Goal: Transaction & Acquisition: Purchase product/service

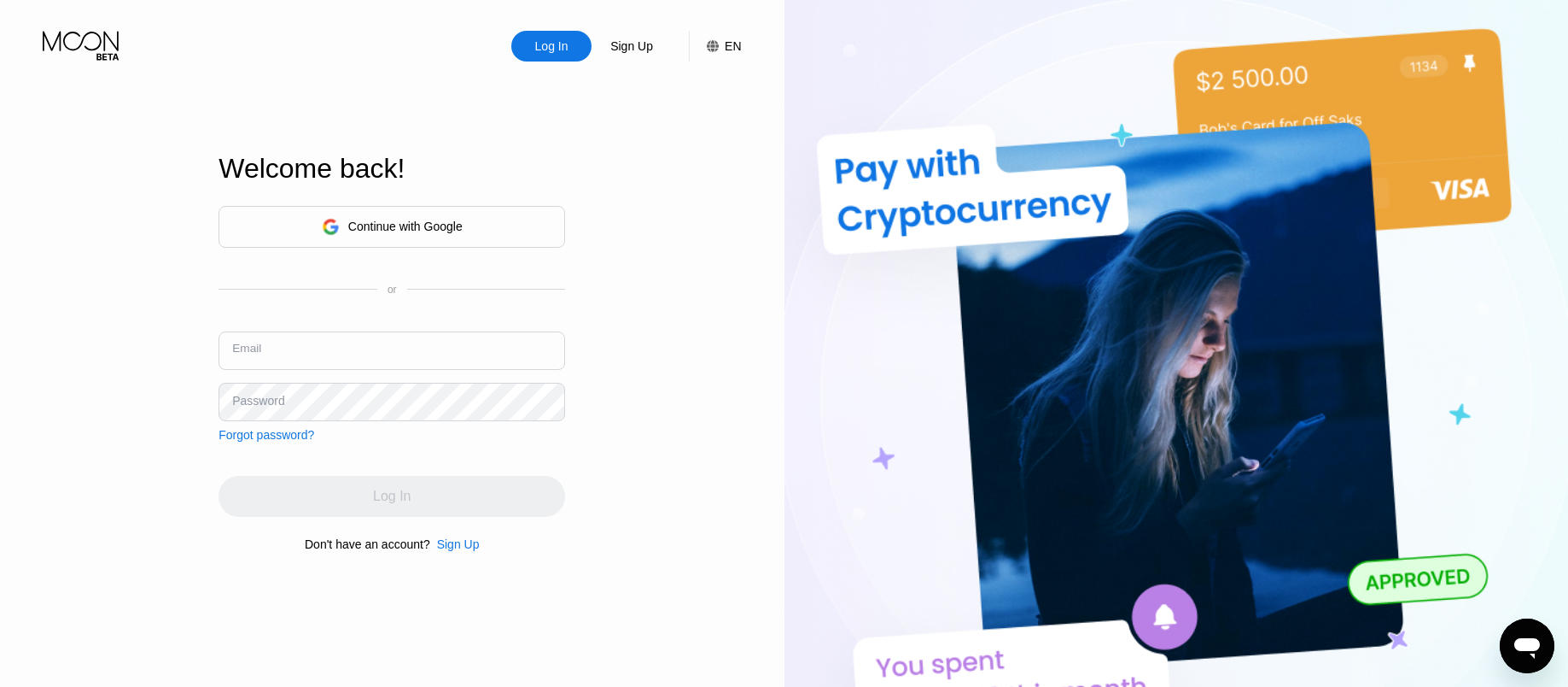
click at [372, 345] on input "text" at bounding box center [391, 351] width 346 height 39
paste input "[EMAIL_ADDRESS][DOMAIN_NAME]"
type input "[EMAIL_ADDRESS][DOMAIN_NAME]"
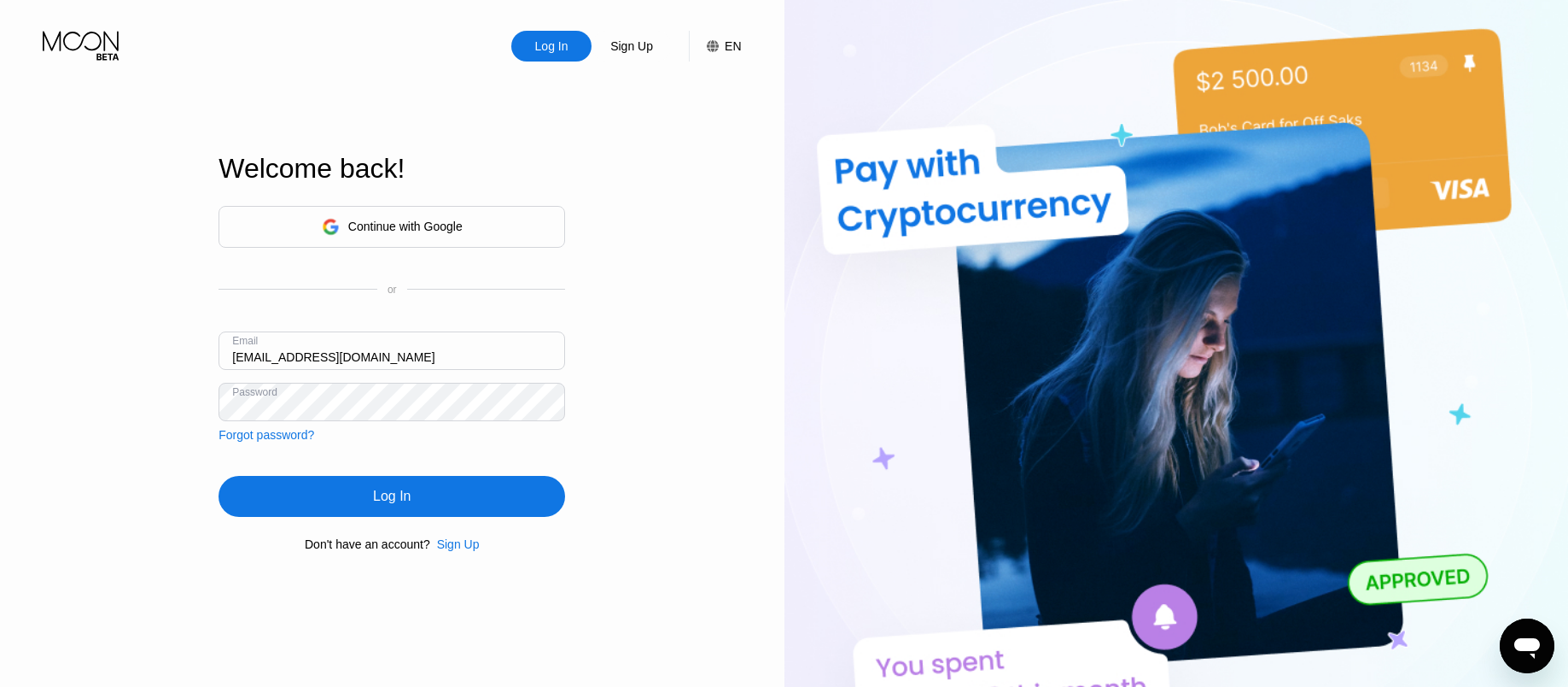
click at [374, 503] on div "Log In" at bounding box center [392, 497] width 38 height 17
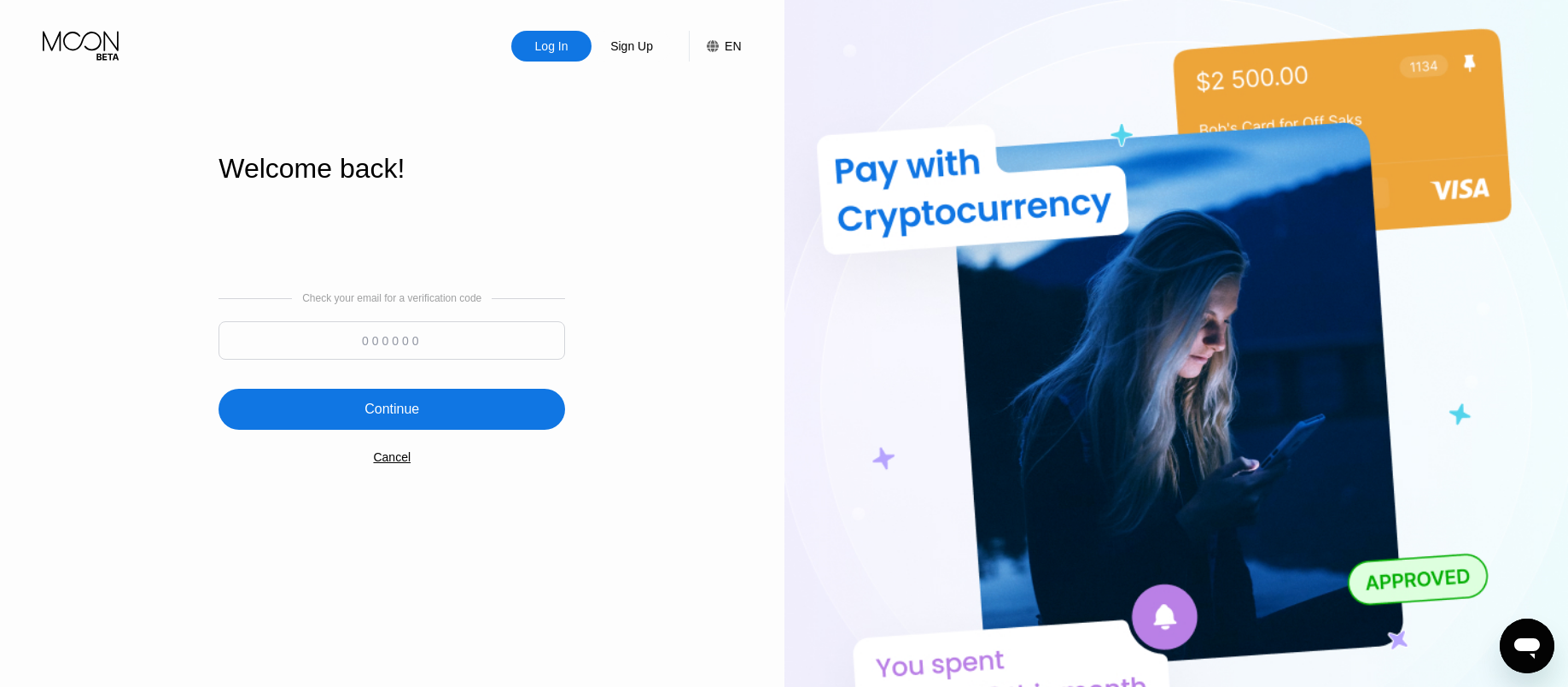
click at [368, 336] on input at bounding box center [391, 341] width 346 height 39
paste input "636150"
type input "636150"
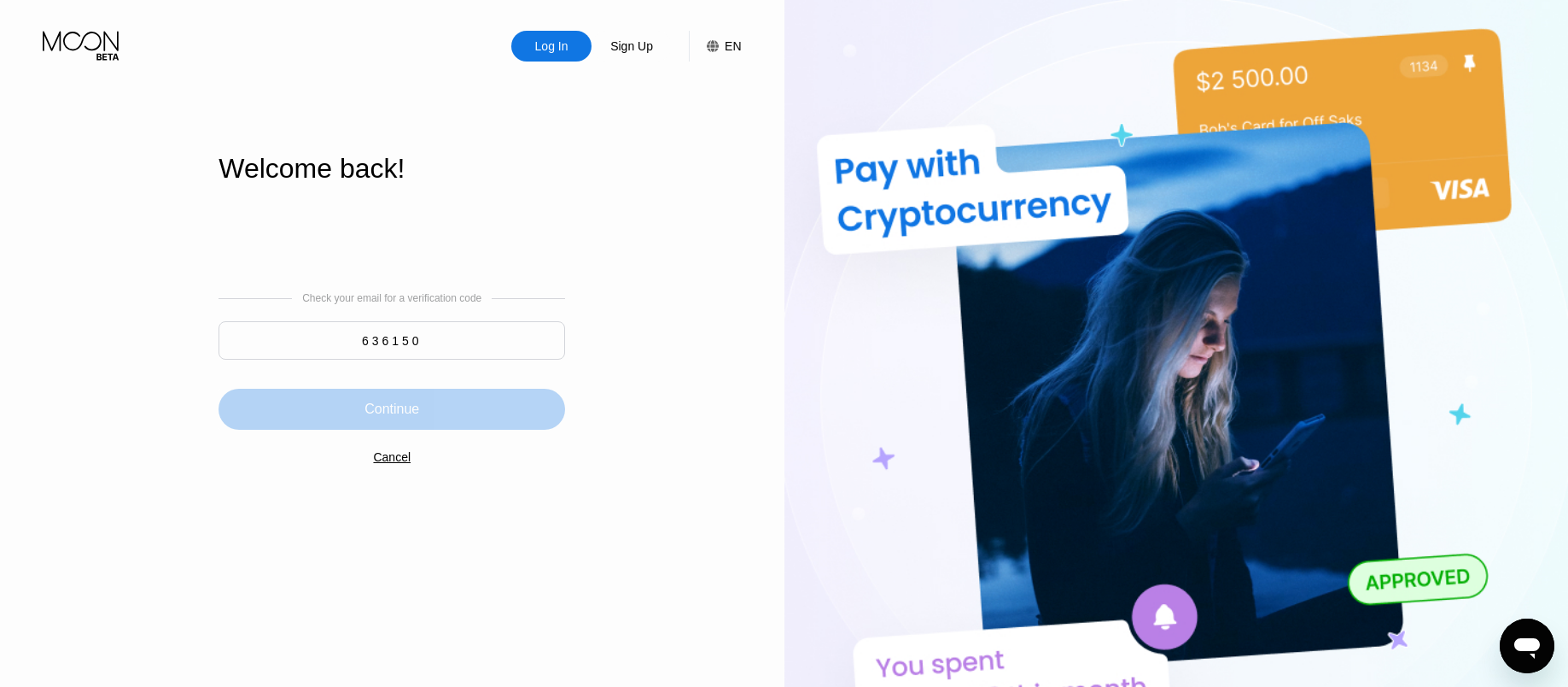
click at [374, 405] on div "Continue" at bounding box center [392, 409] width 54 height 17
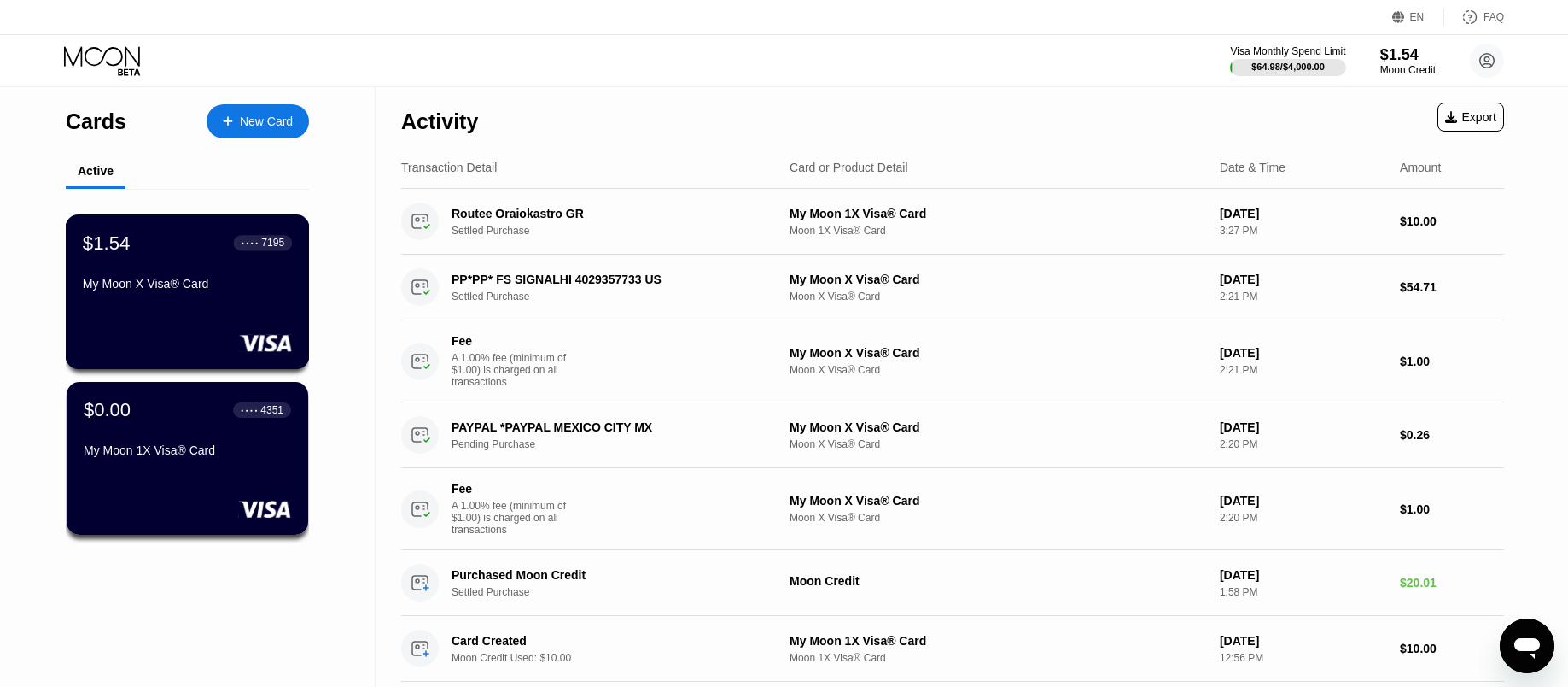
click at [186, 317] on div "$1.54 ● ● ● ● 7195 My Moon X Visa® Card" at bounding box center [188, 291] width 244 height 154
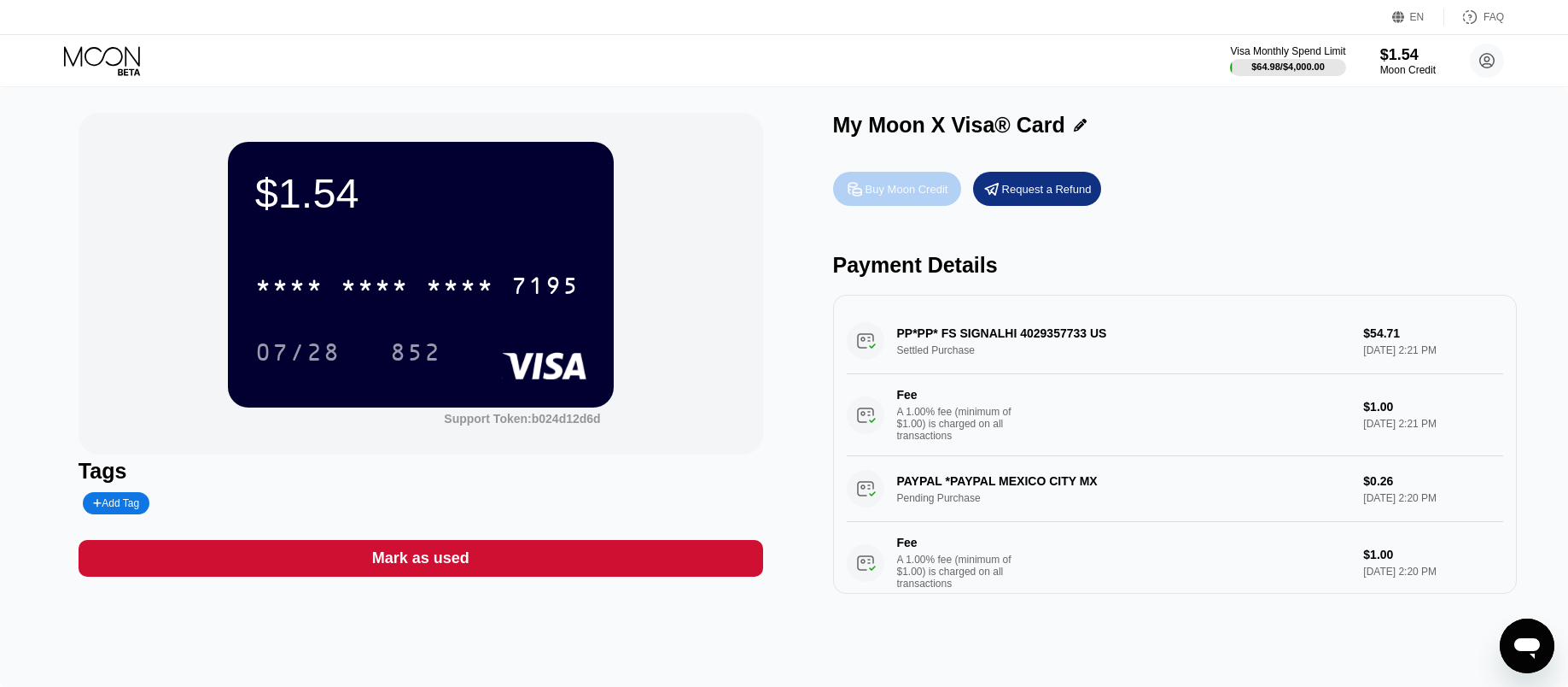
click at [907, 201] on div "Buy Moon Credit" at bounding box center [897, 188] width 128 height 34
type input "0"
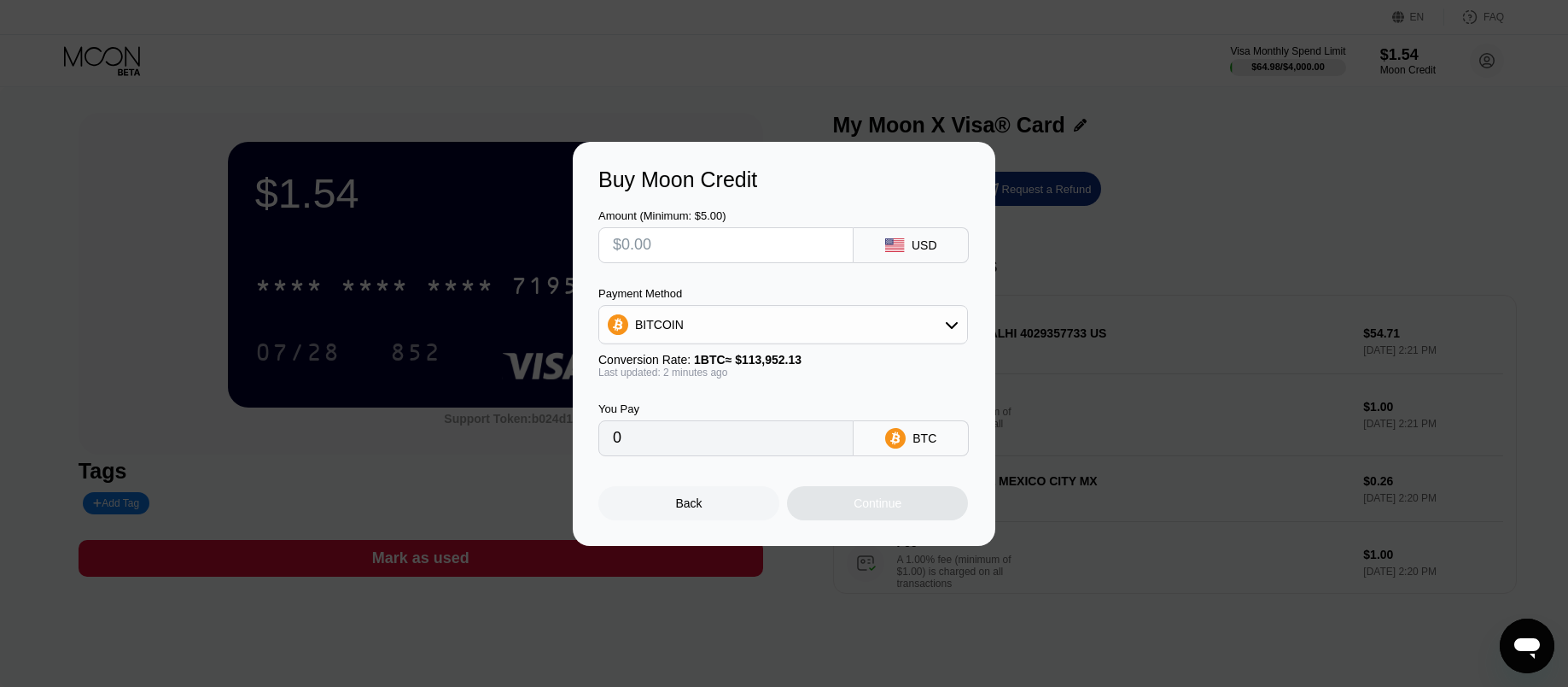
click at [785, 260] on input "text" at bounding box center [725, 245] width 226 height 34
click at [1171, 131] on div at bounding box center [784, 344] width 1568 height 687
click at [684, 239] on input "text" at bounding box center [725, 245] width 226 height 34
type input "$15"
type input "0.00013164"
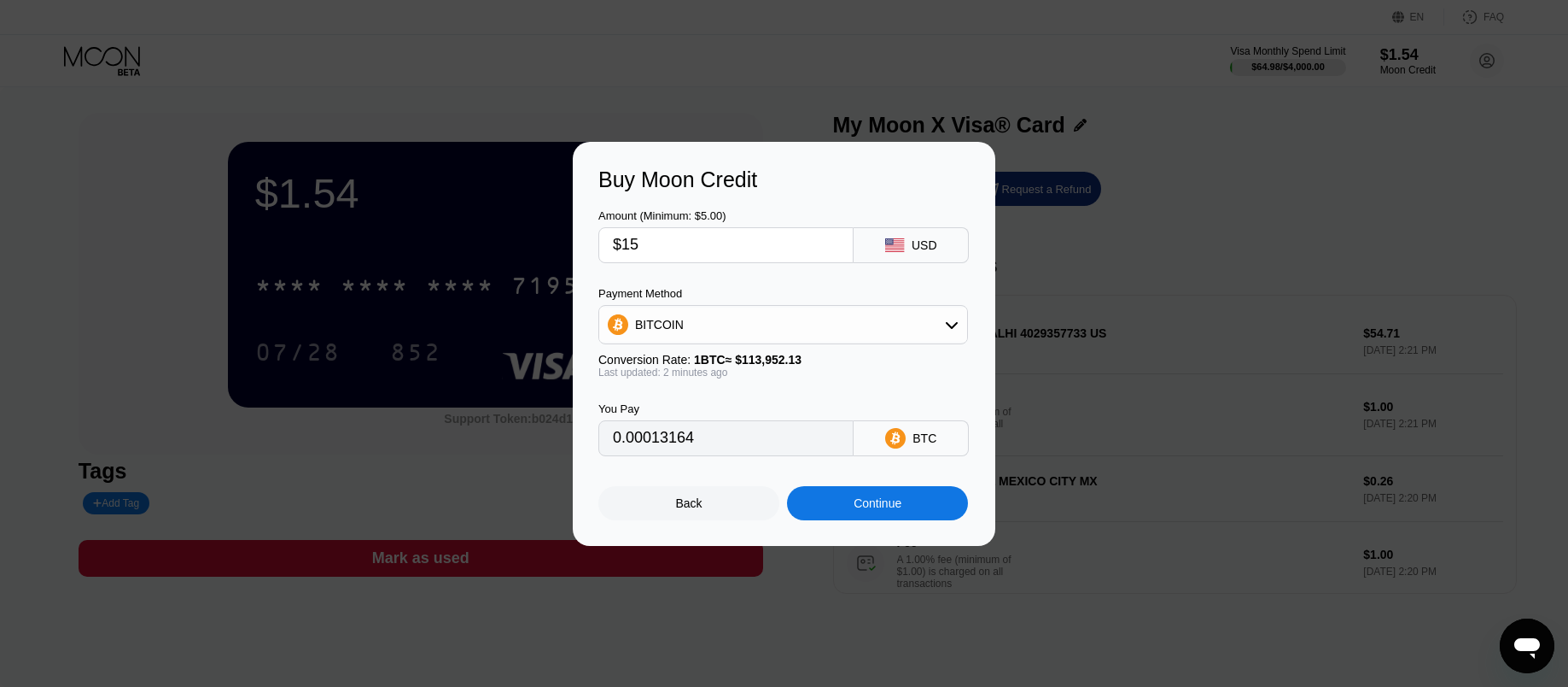
type input "$150"
type input "0.00131635"
type input "$150"
click at [679, 509] on div "Back" at bounding box center [688, 503] width 26 height 14
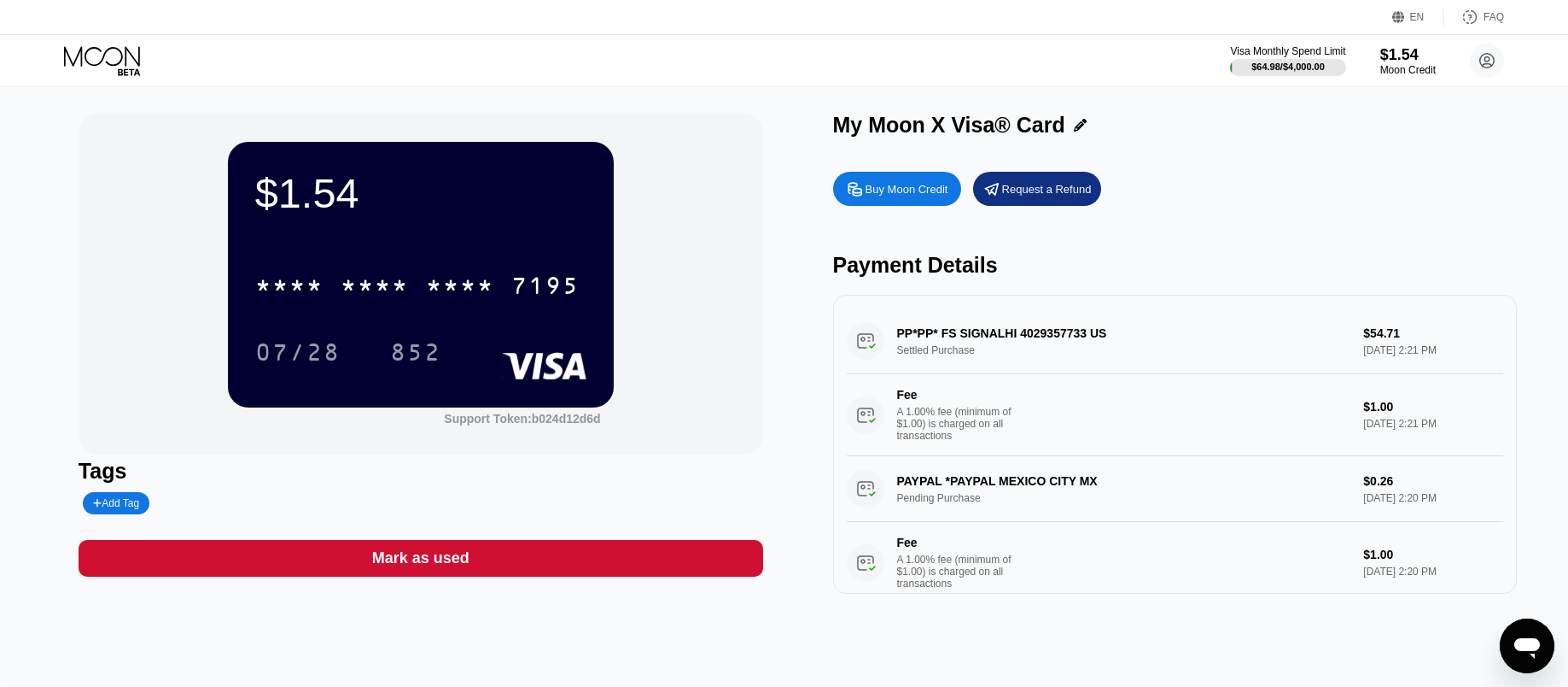
click at [86, 70] on icon at bounding box center [104, 61] width 80 height 30
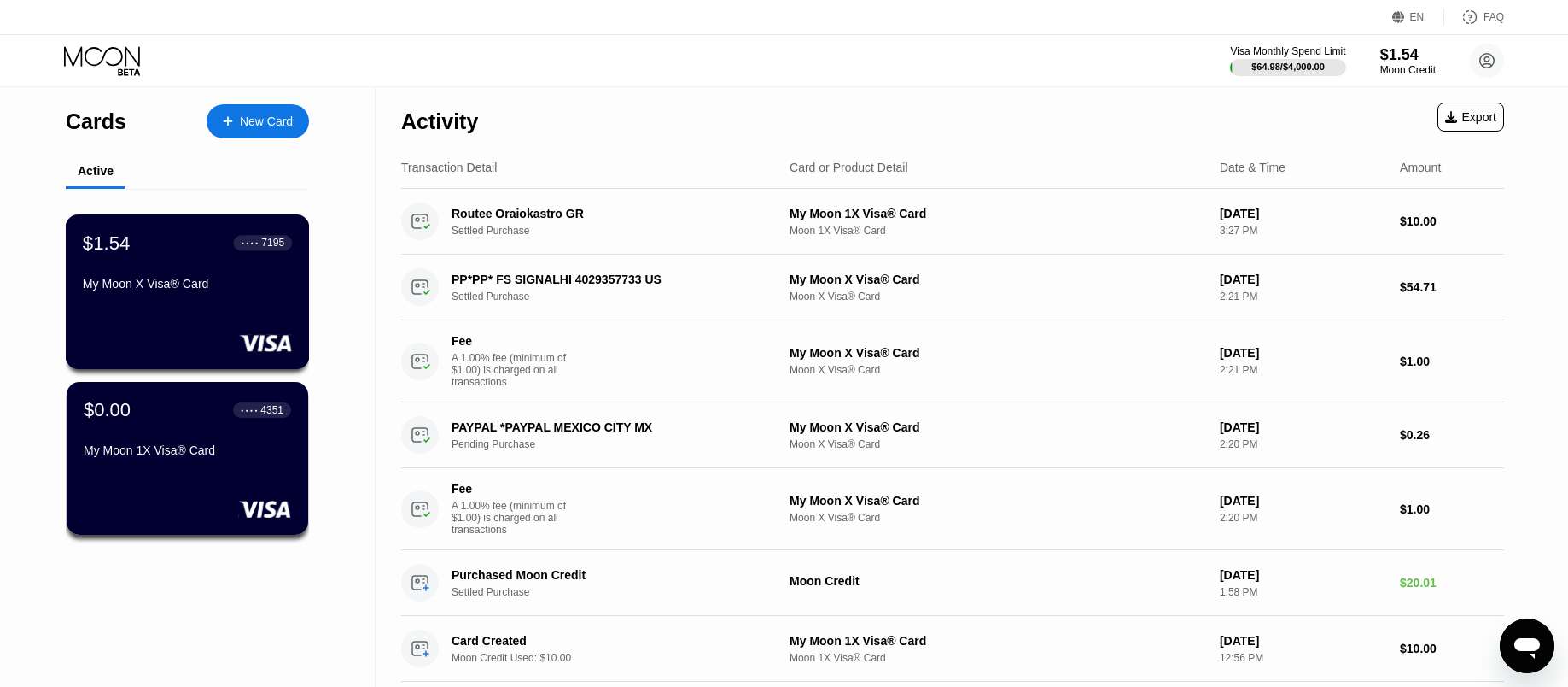
click at [225, 273] on div "$1.54 ● ● ● ● 7195 My Moon X Visa® Card" at bounding box center [187, 265] width 209 height 66
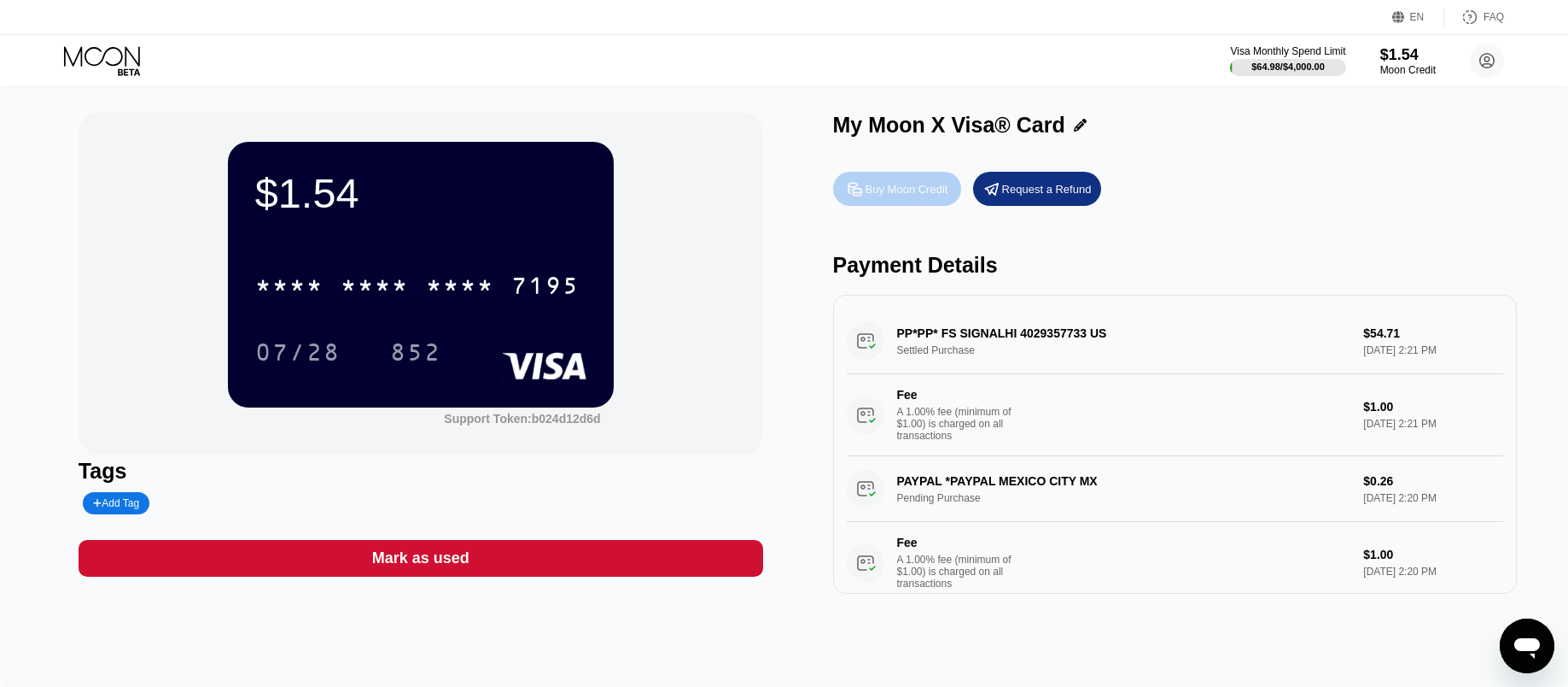
click at [909, 189] on div "Buy Moon Credit" at bounding box center [907, 188] width 82 height 15
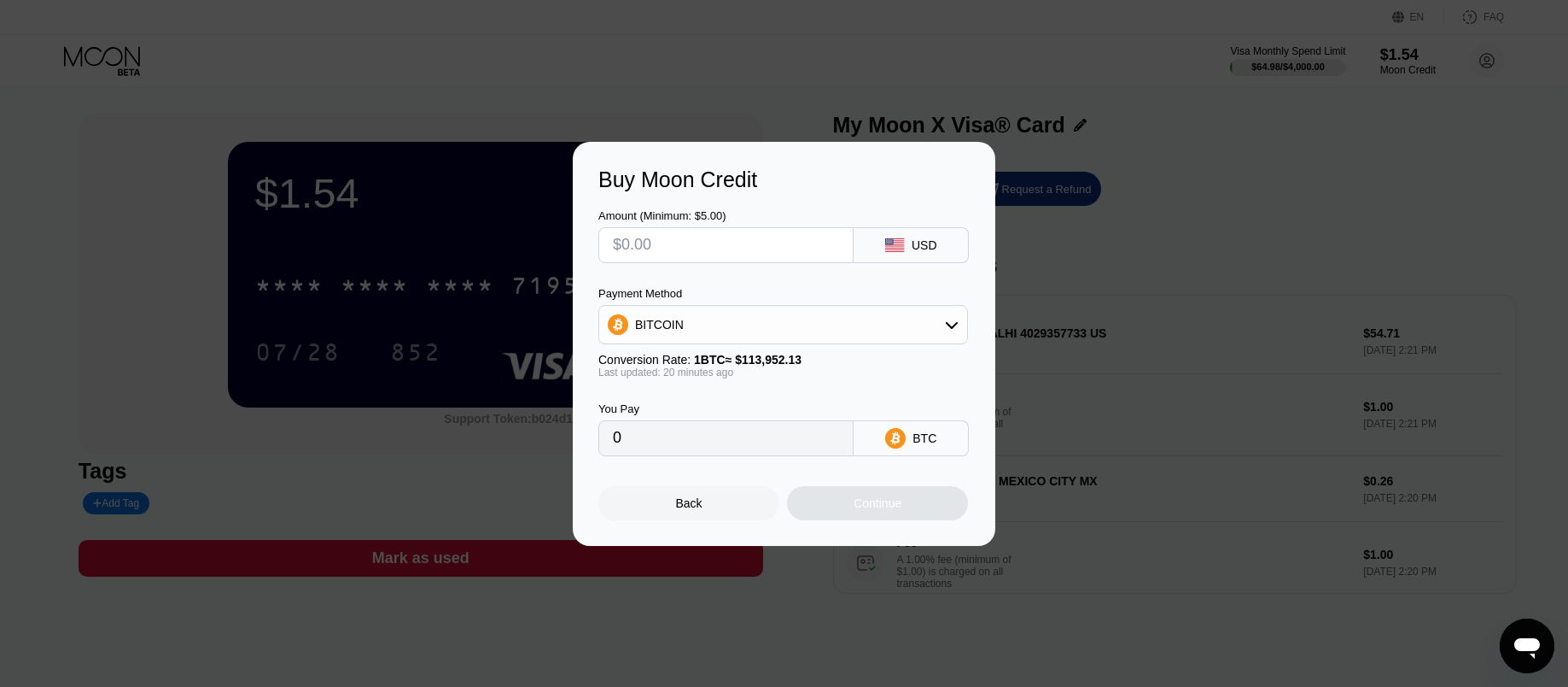
click at [743, 245] on input "text" at bounding box center [725, 245] width 226 height 34
type input "$15"
type input "0.00013184"
type input "$150"
type input "0.00131834"
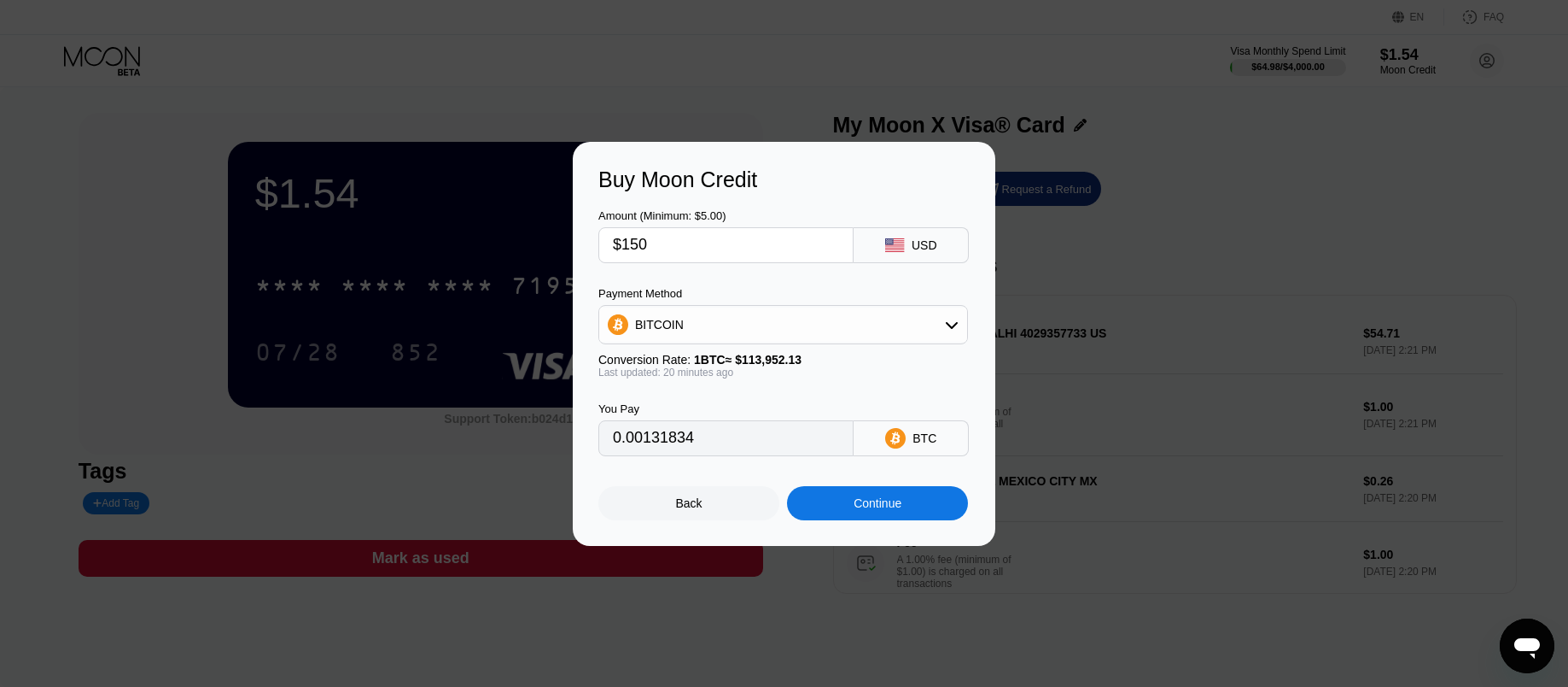
type input "$150"
click at [865, 501] on div "Continue" at bounding box center [878, 503] width 181 height 34
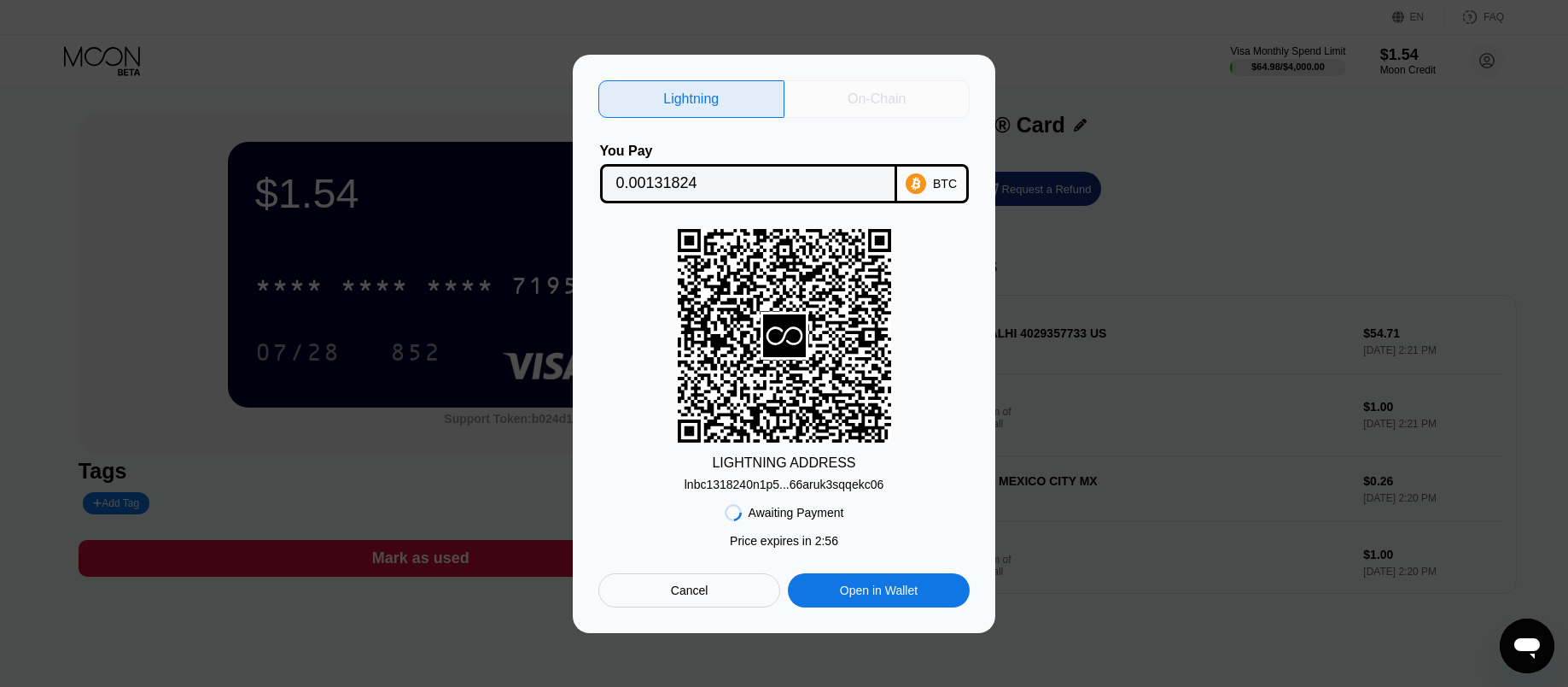
click at [854, 102] on div "On-Chain" at bounding box center [877, 99] width 58 height 17
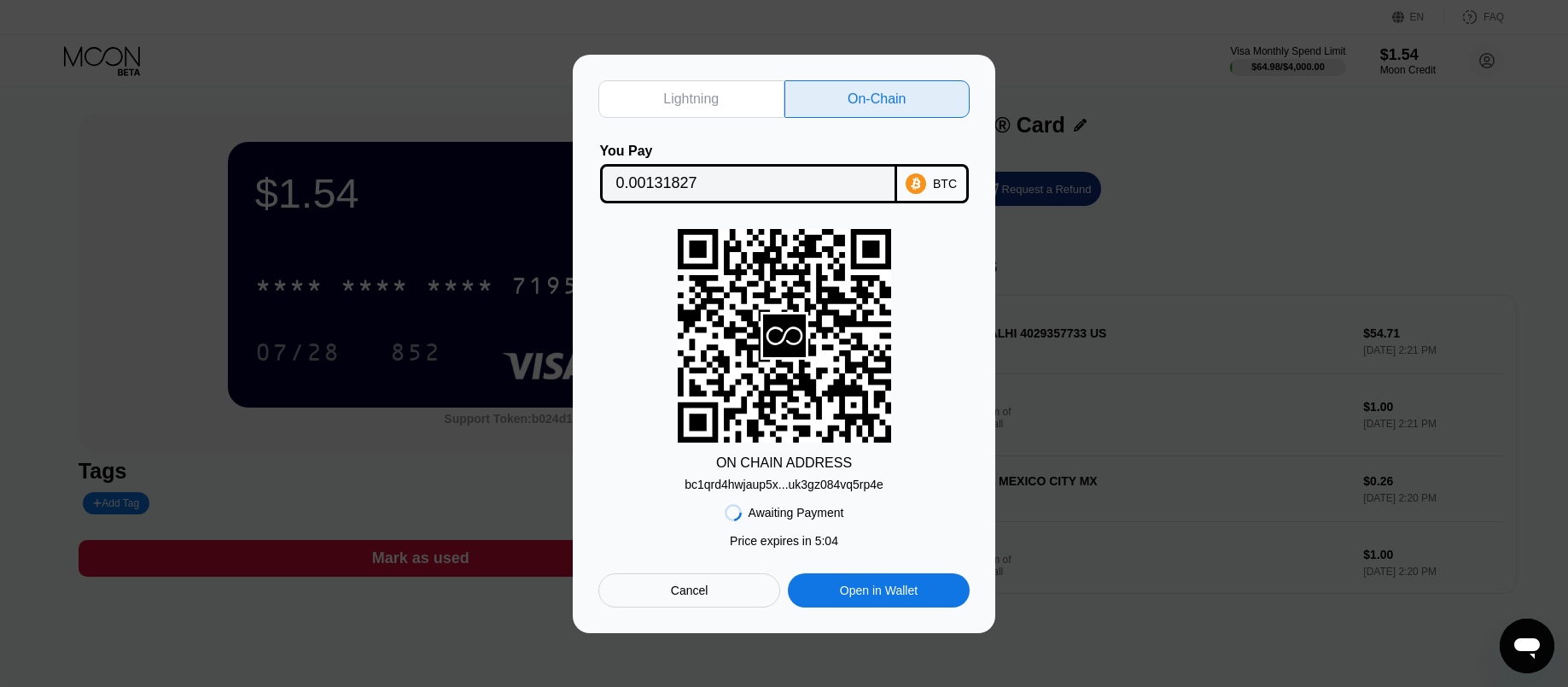
click at [1194, 327] on div "Lightning On-Chain You Pay 0.00131827 BTC ON CHAIN ADDRESS bc1qrd4hwjaup5x...uk…" at bounding box center [784, 344] width 1568 height 578
click at [708, 602] on div "Cancel" at bounding box center [688, 590] width 181 height 34
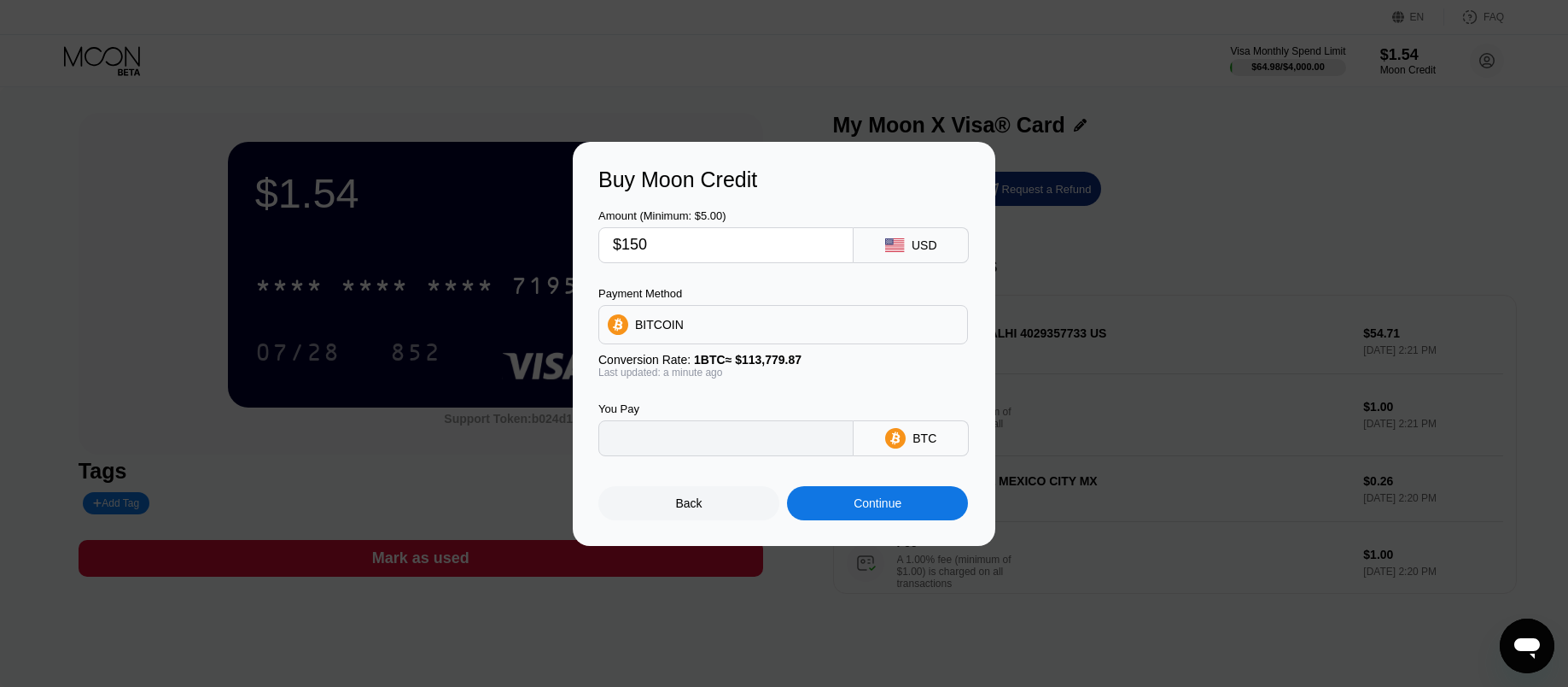
type input "0.00131834"
click at [1196, 294] on div "Buy Moon Credit Amount (Minimum: $5.00) $150 USD Payment Method BITCOIN Convers…" at bounding box center [784, 344] width 1568 height 404
click at [684, 520] on div "Back" at bounding box center [688, 503] width 181 height 34
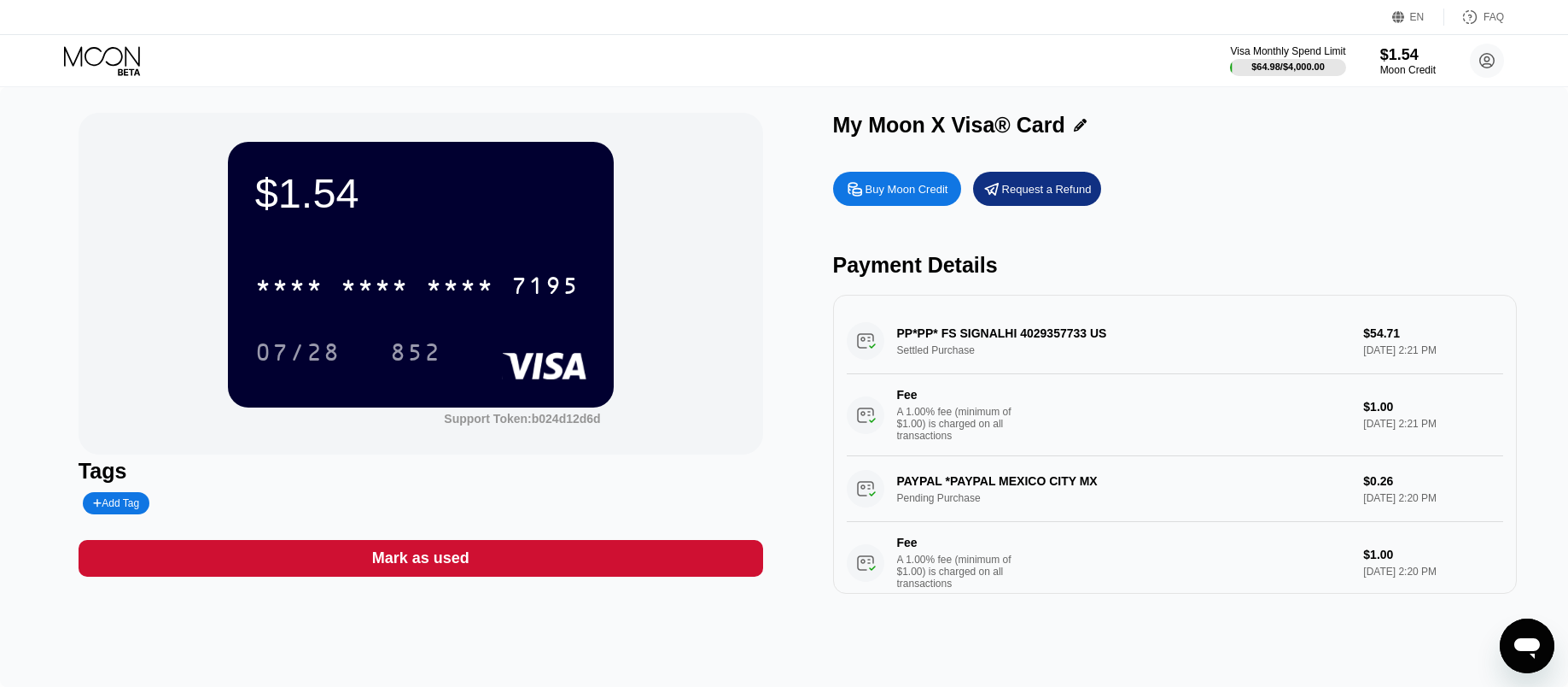
click at [903, 206] on div "Buy Moon Credit" at bounding box center [897, 188] width 128 height 34
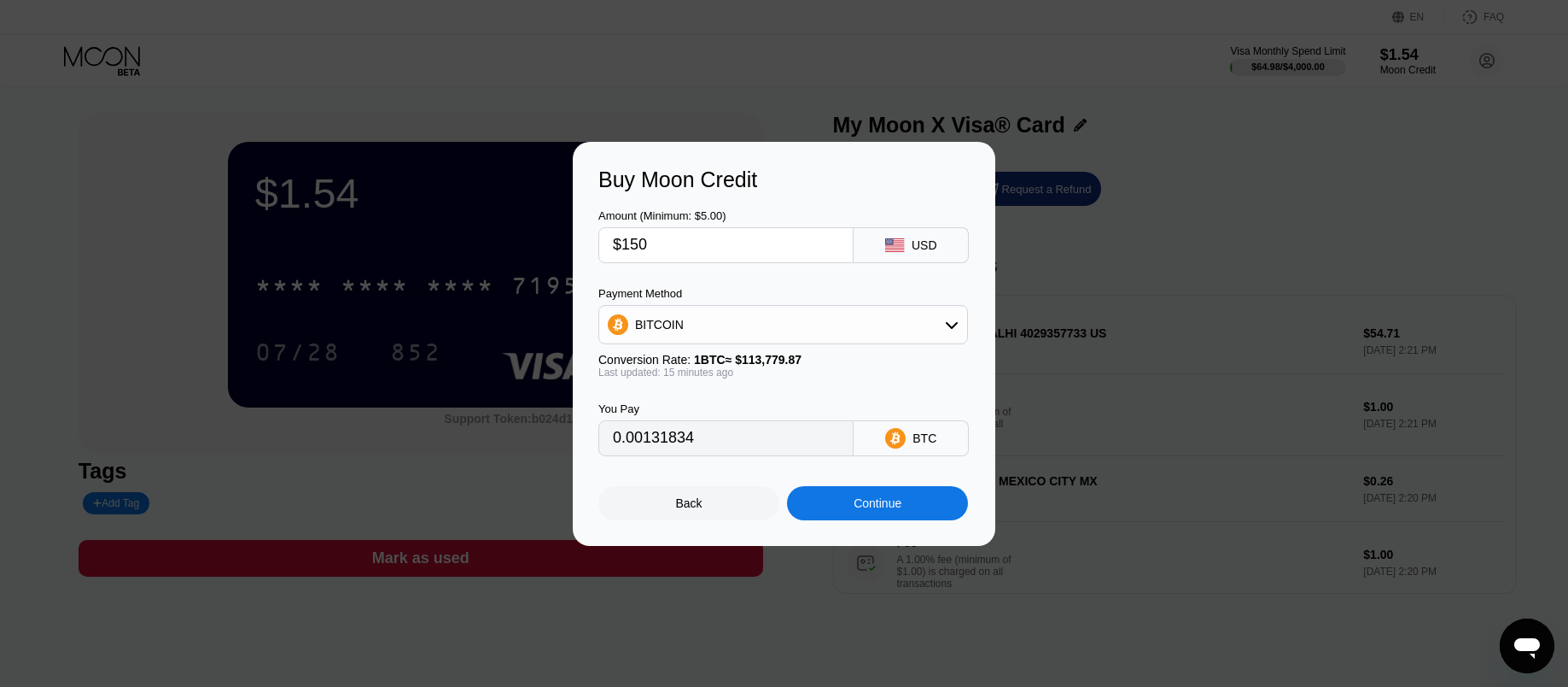
type input "0.00131619"
click at [652, 254] on input "$150" at bounding box center [725, 245] width 226 height 34
type input "$1"
type input "0.00000878"
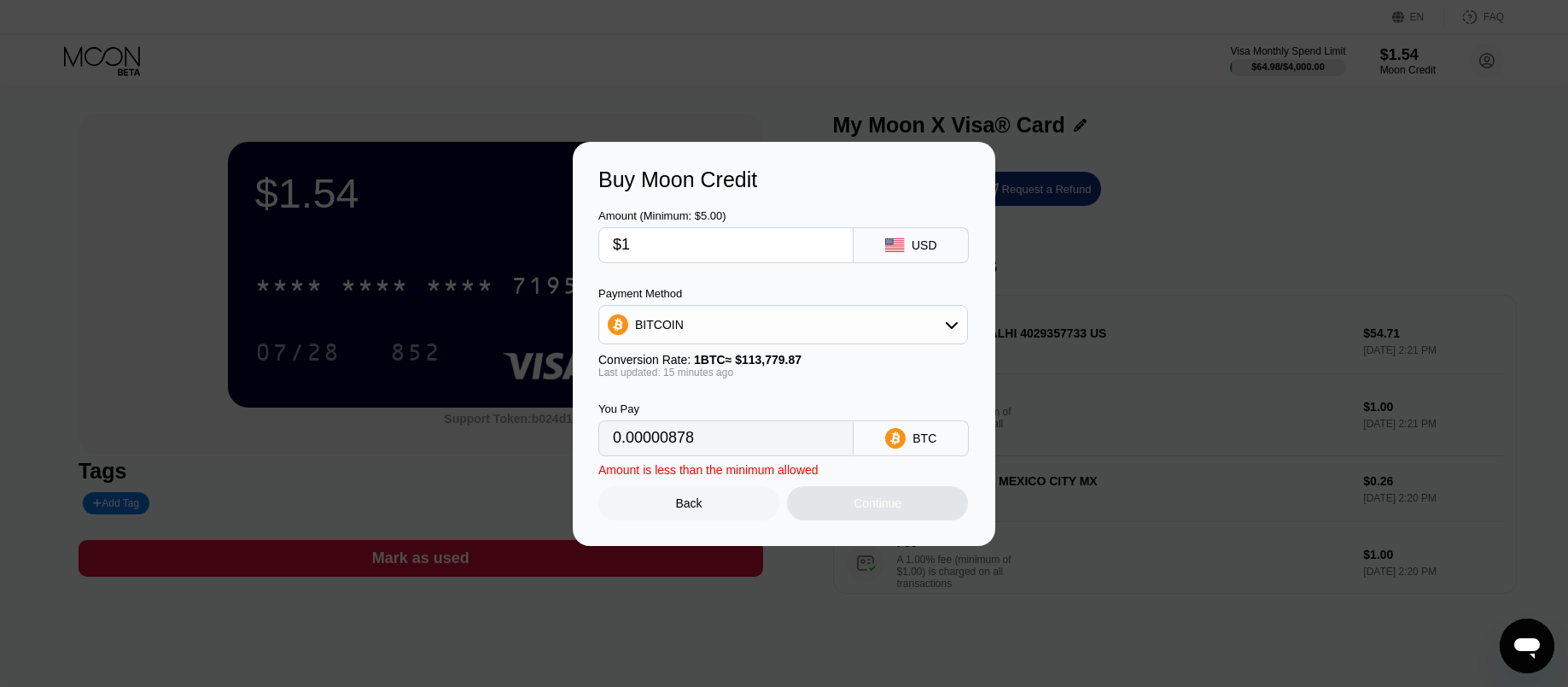
type input "$10"
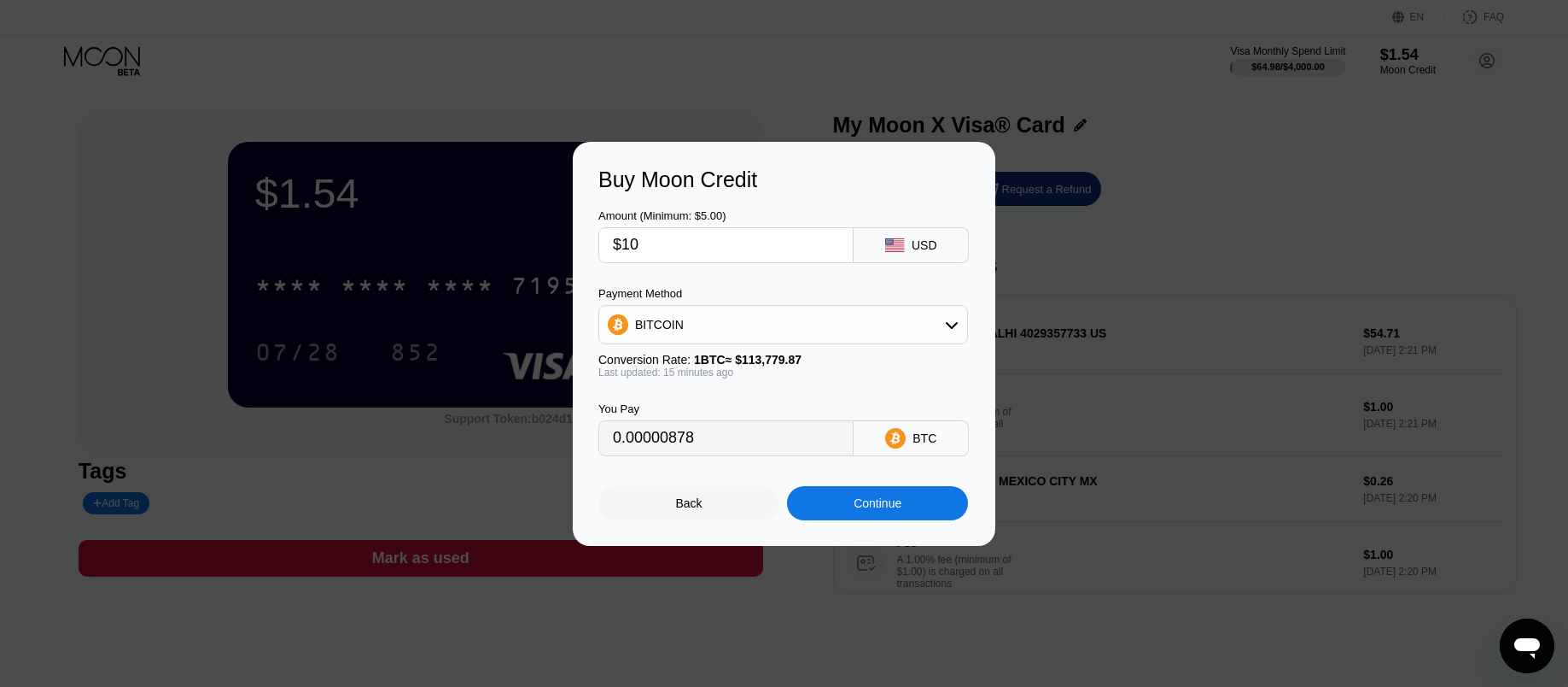
type input "0.00008775"
type input "$100"
type input "0.00087746"
click at [720, 246] on input "$100" at bounding box center [725, 245] width 226 height 34
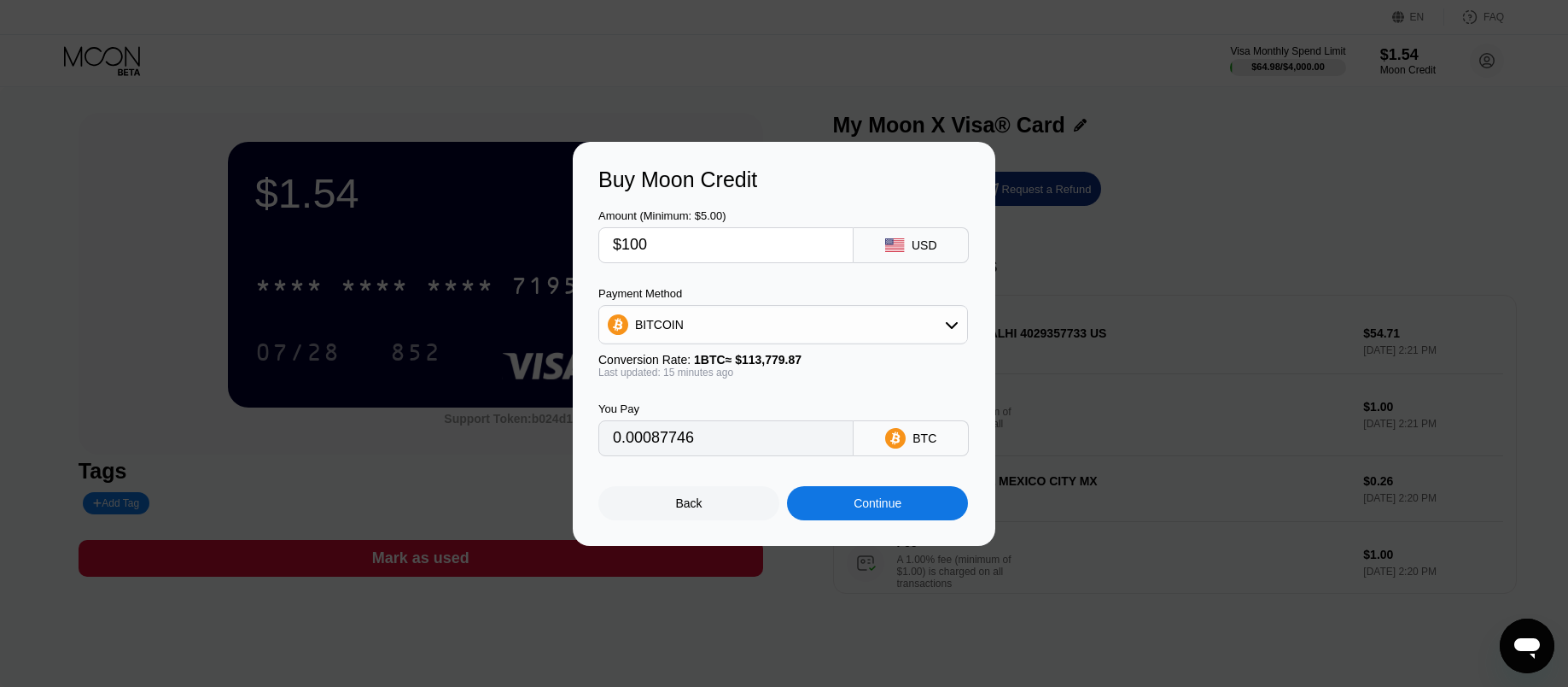
type input "$100"
click at [910, 503] on div "Continue" at bounding box center [878, 503] width 181 height 34
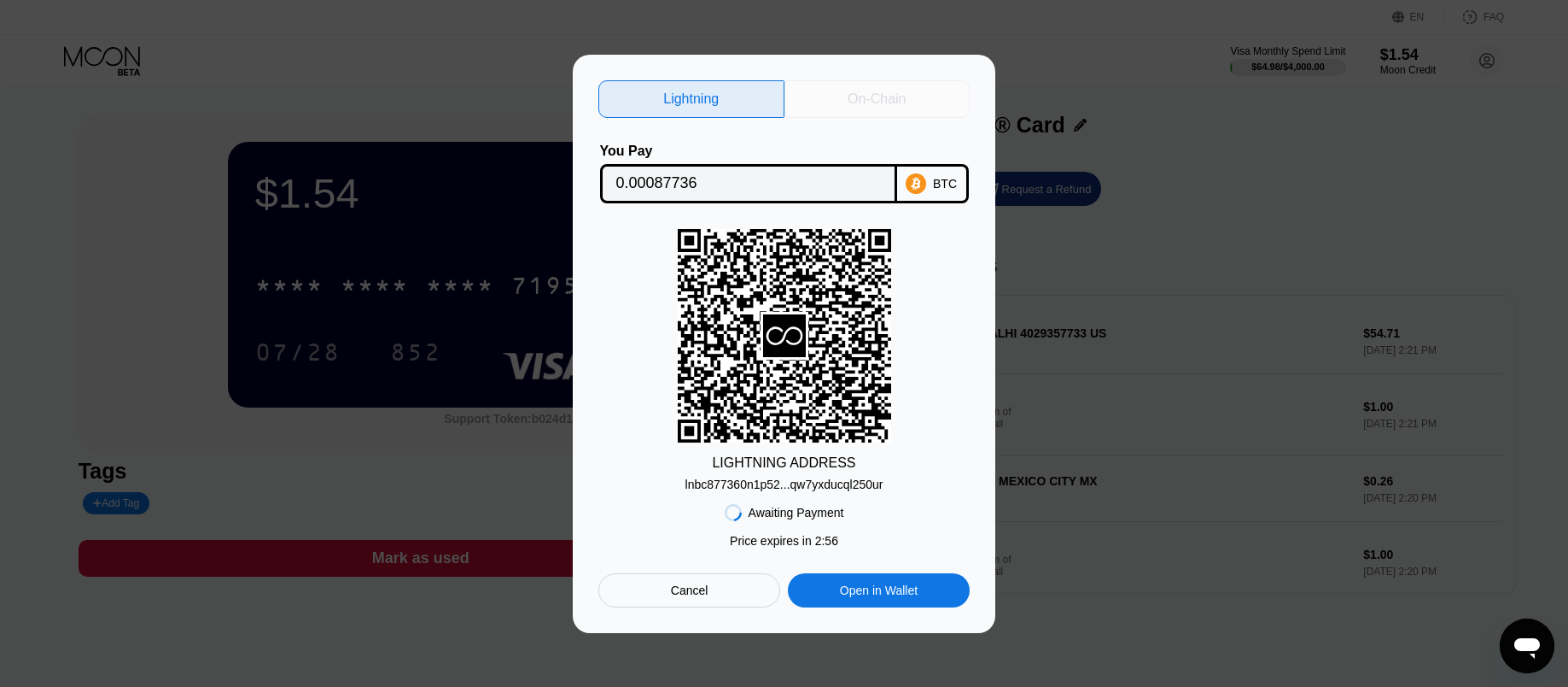
click at [862, 98] on div "On-Chain" at bounding box center [877, 99] width 58 height 17
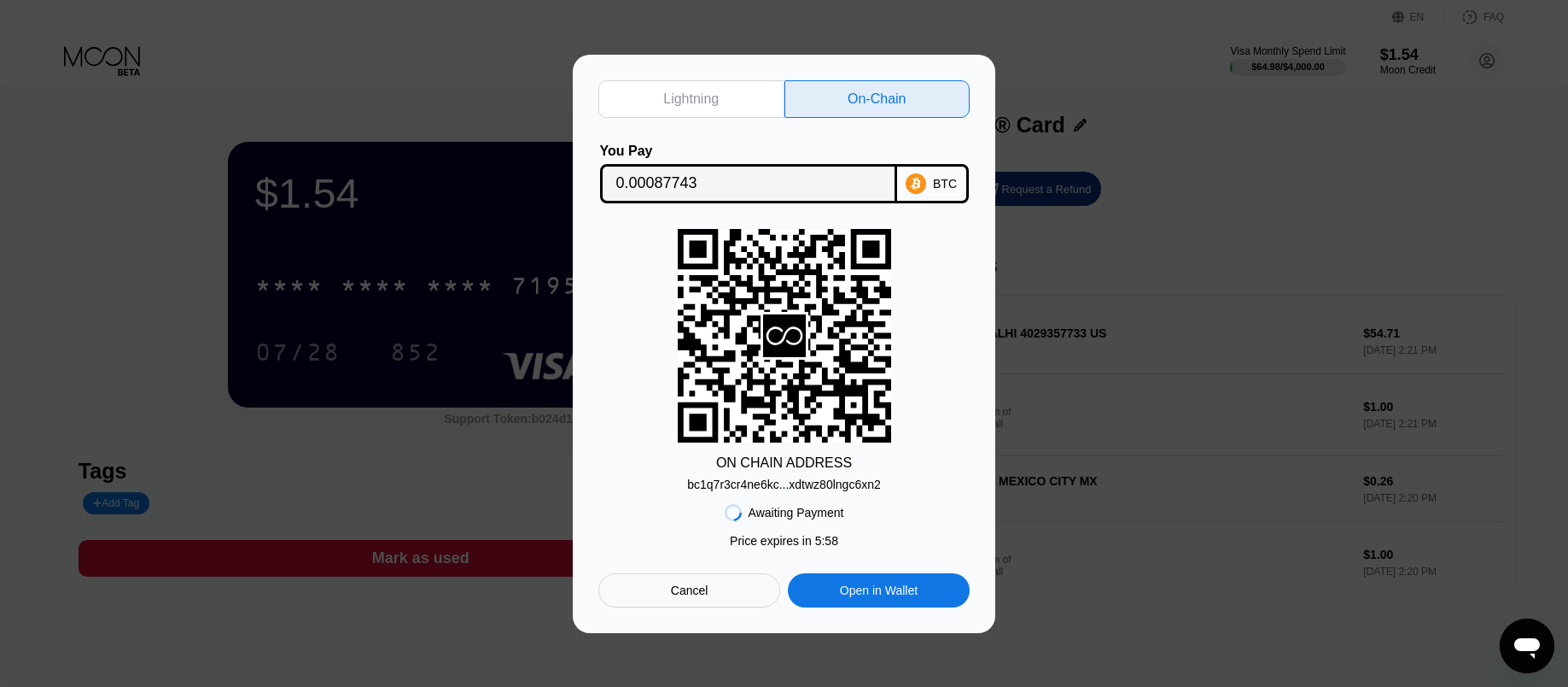
click at [865, 488] on div "bc1q7r3cr4ne6kc...xdtwz80lngc6xn2" at bounding box center [784, 484] width 193 height 14
click at [1152, 672] on div at bounding box center [784, 344] width 1568 height 687
click at [670, 176] on input "0.00087743" at bounding box center [748, 183] width 265 height 34
click at [930, 372] on div "ON CHAIN ADDRESS bc1q7r3cr4ne6kc...xdtwz80lngc6xn2" at bounding box center [784, 360] width 371 height 262
click at [1525, 646] on icon "Open messaging window" at bounding box center [1526, 647] width 25 height 20
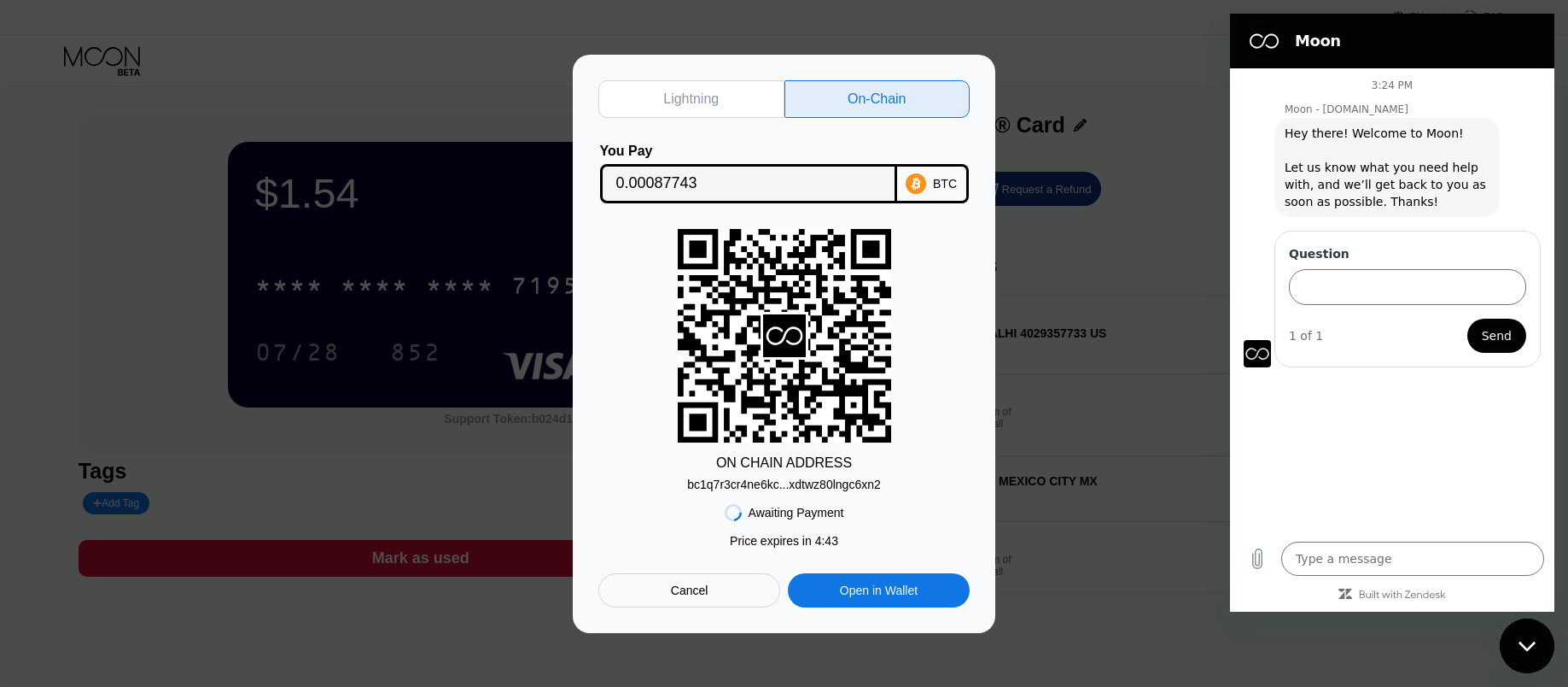
click at [1526, 648] on icon "Close messaging window" at bounding box center [1526, 645] width 17 height 10
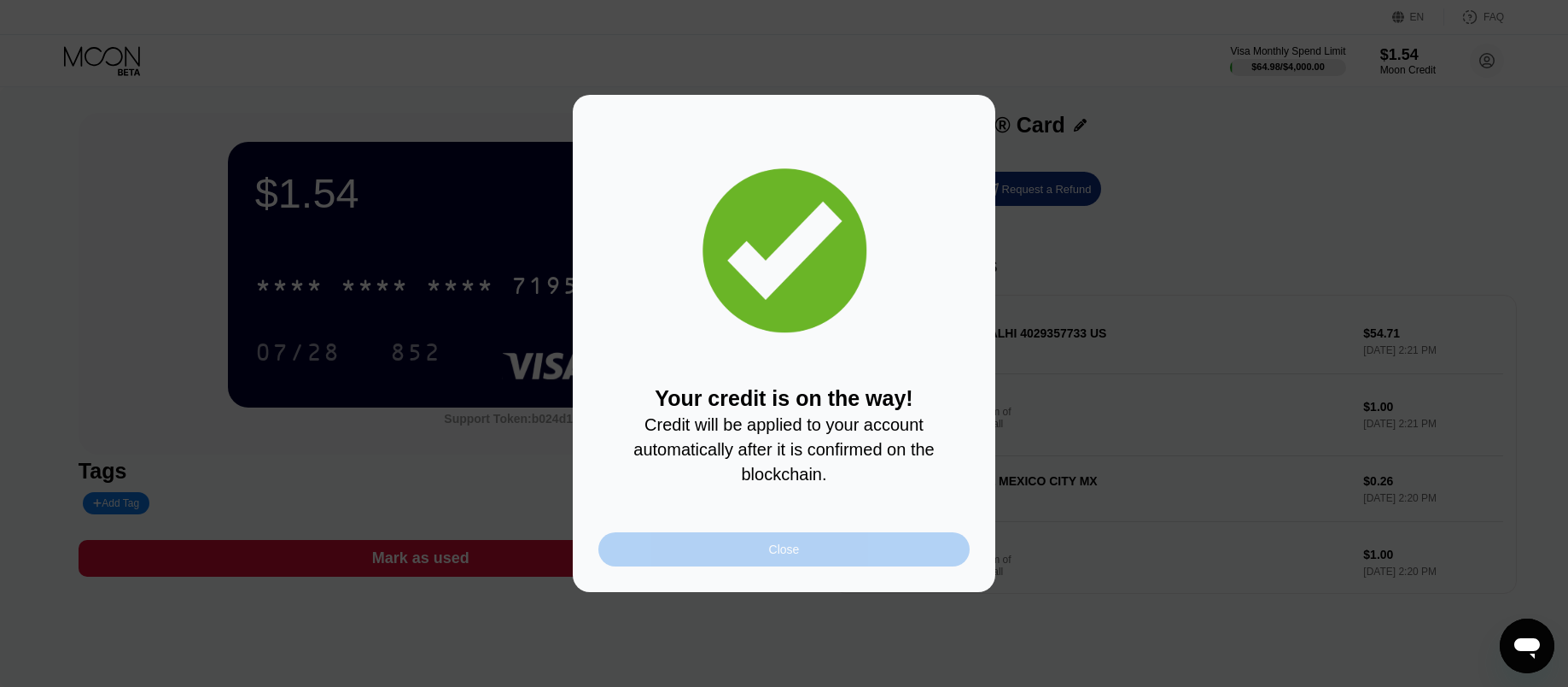
click at [782, 556] on div "Close" at bounding box center [784, 549] width 31 height 14
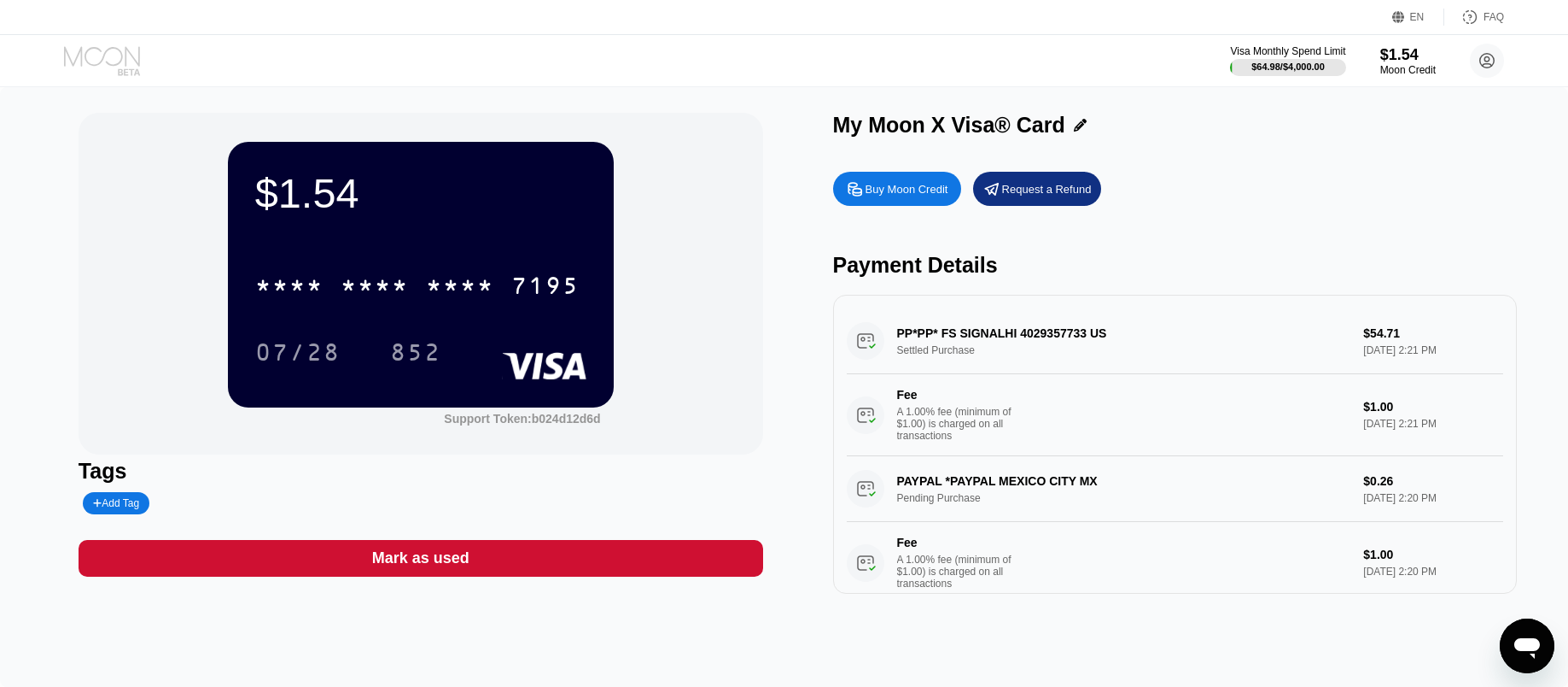
click at [103, 50] on icon at bounding box center [104, 61] width 80 height 30
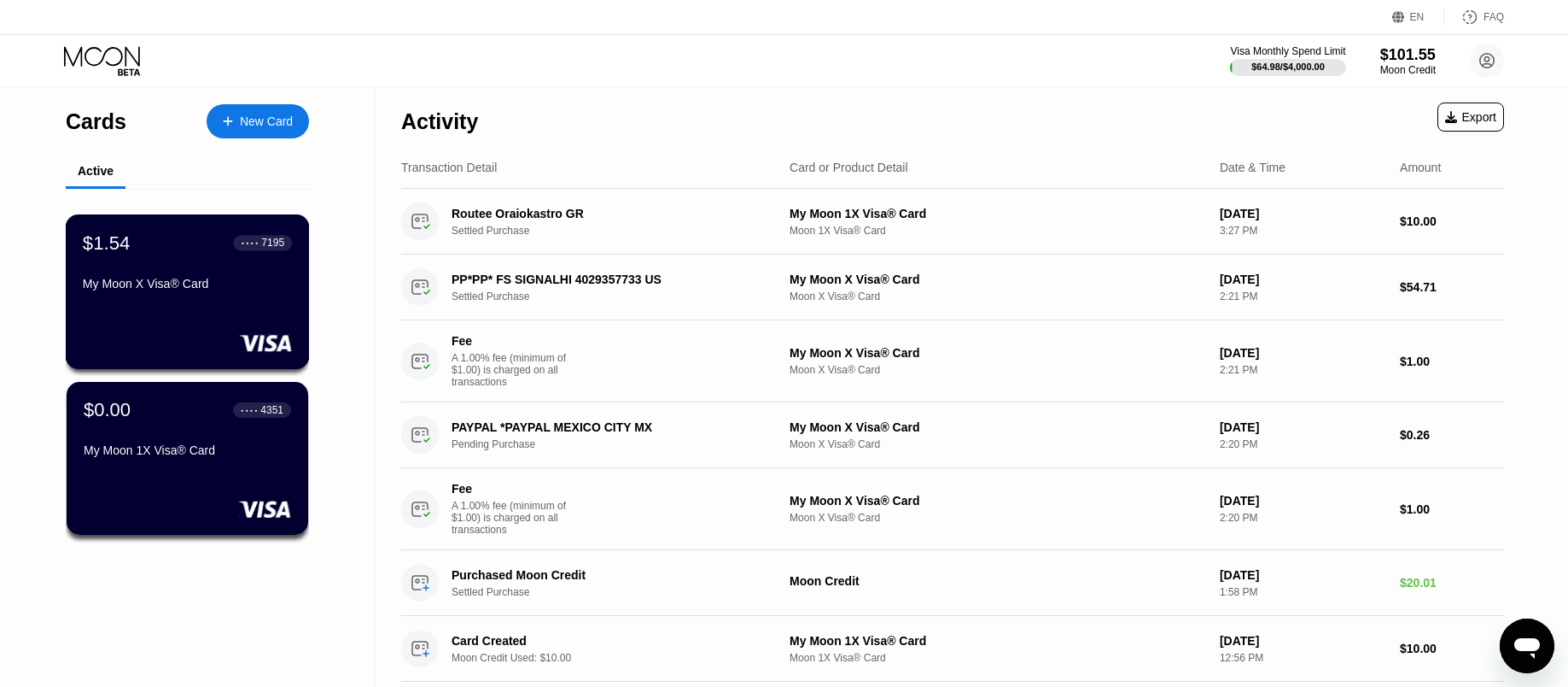
drag, startPoint x: 153, startPoint y: 278, endPoint x: 175, endPoint y: 270, distance: 23.4
click at [151, 279] on div "$1.54 ● ● ● ● 7195 My Moon X Visa® Card" at bounding box center [187, 265] width 209 height 66
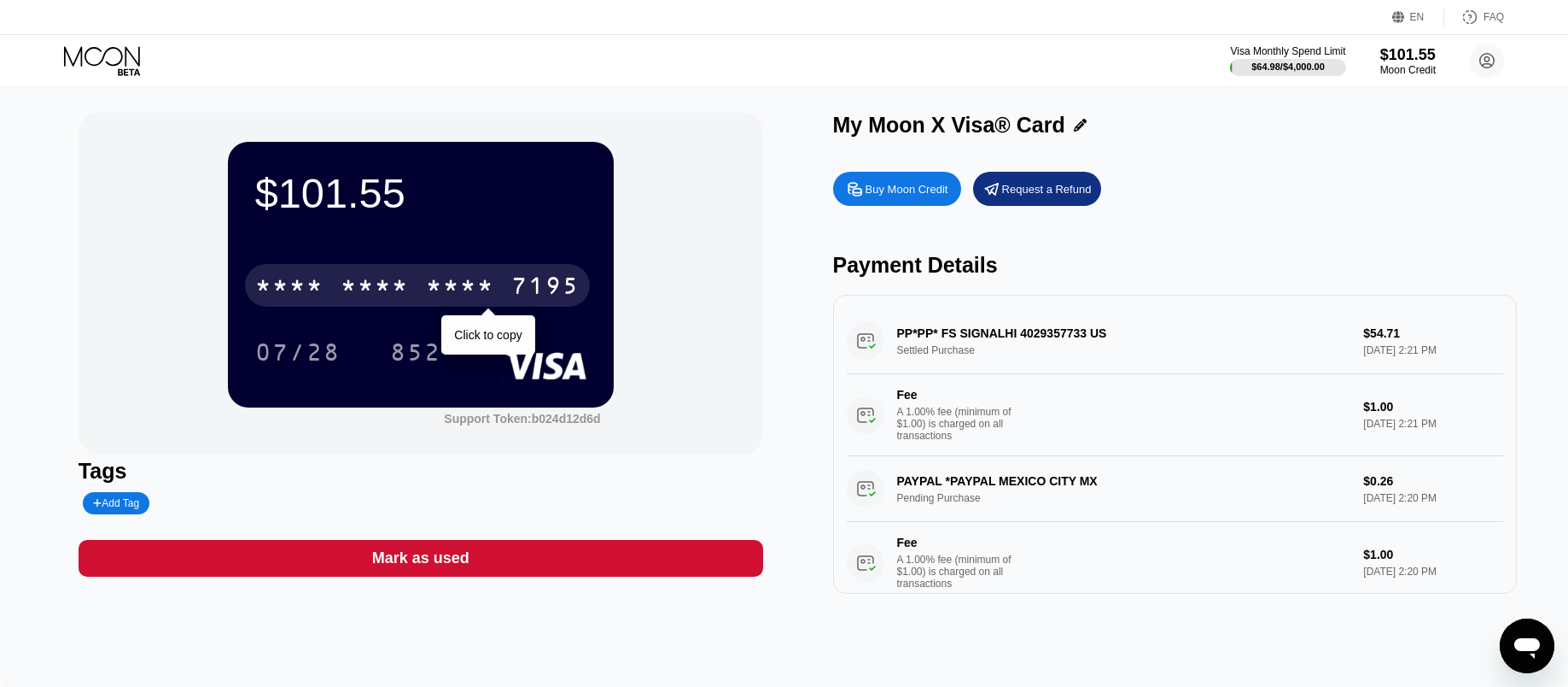
click at [473, 289] on div "* * * *" at bounding box center [460, 288] width 68 height 27
click at [495, 296] on div "2943" at bounding box center [460, 288] width 68 height 27
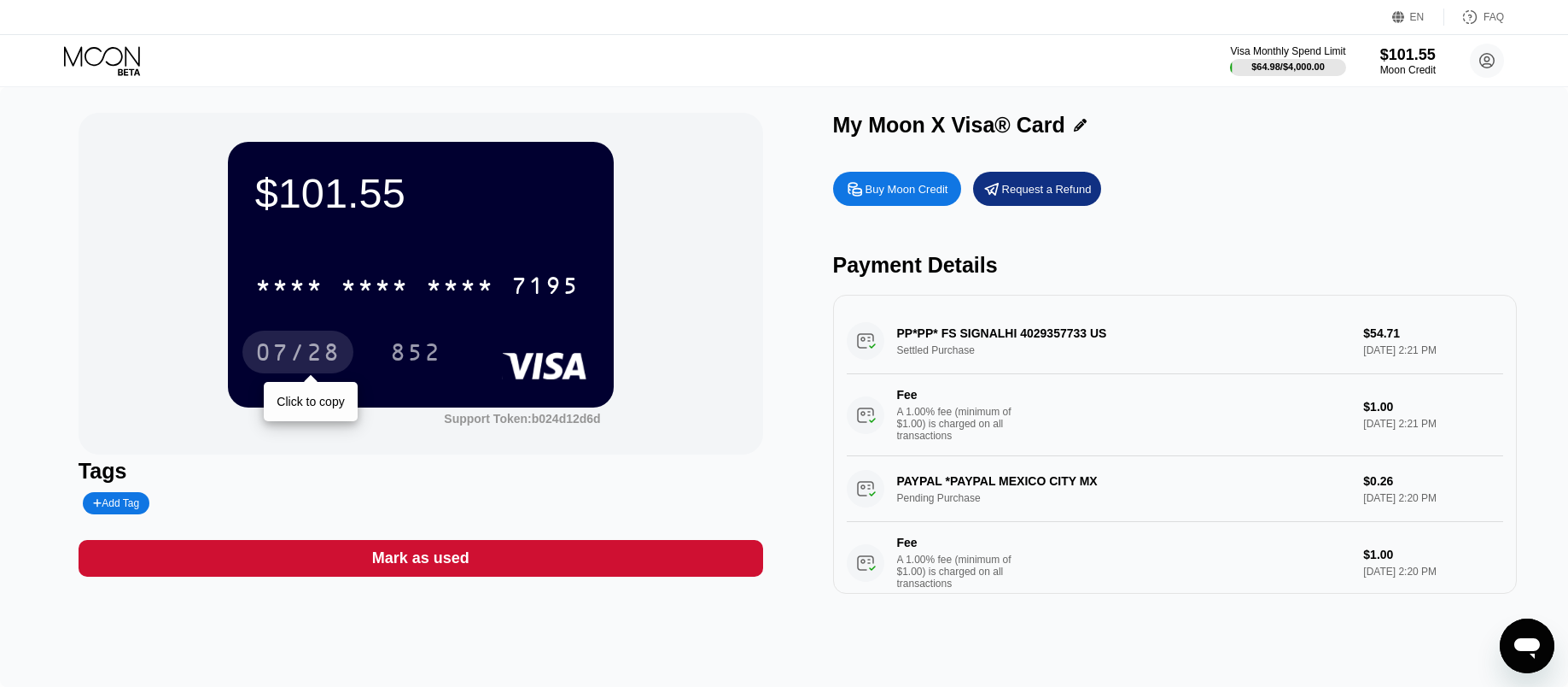
click at [281, 351] on div "07/28" at bounding box center [298, 354] width 85 height 27
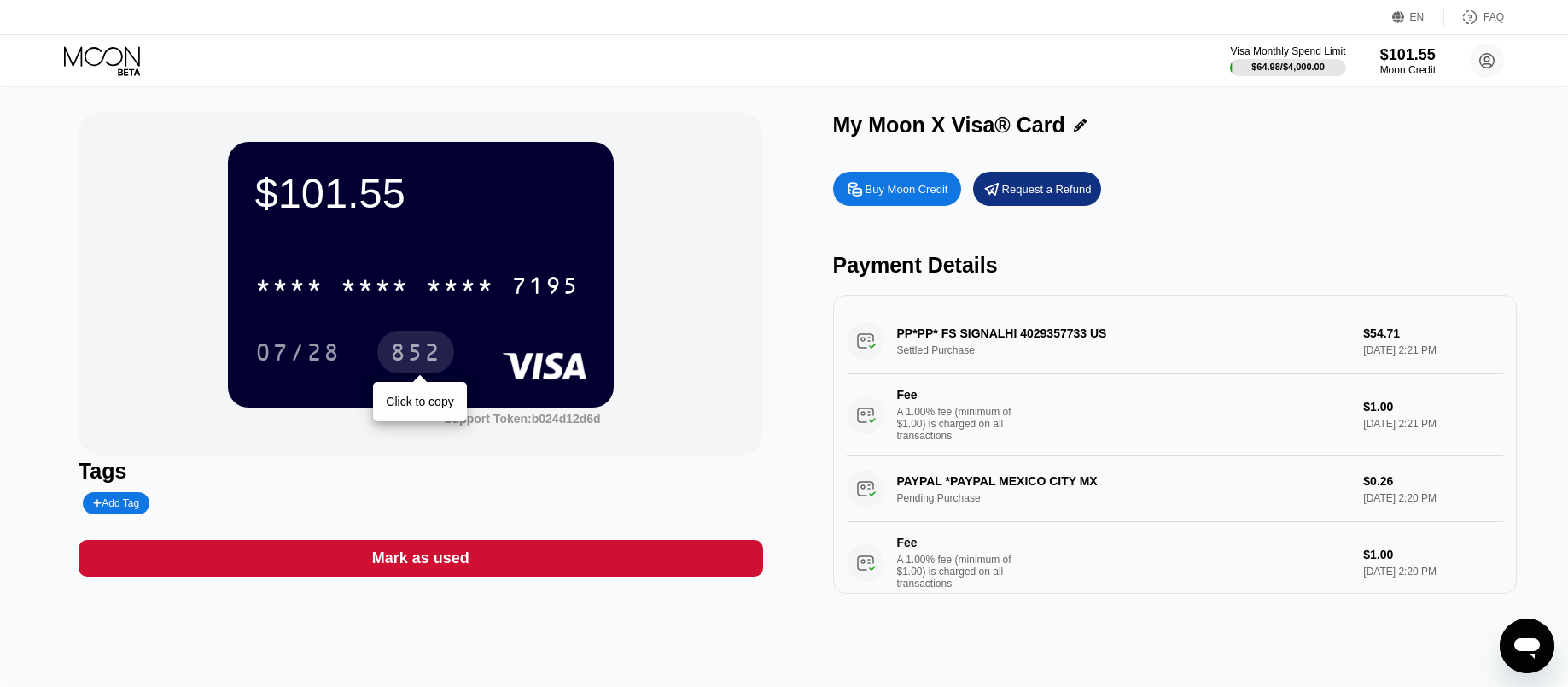
click at [415, 356] on div "852" at bounding box center [415, 354] width 51 height 27
type textarea "x"
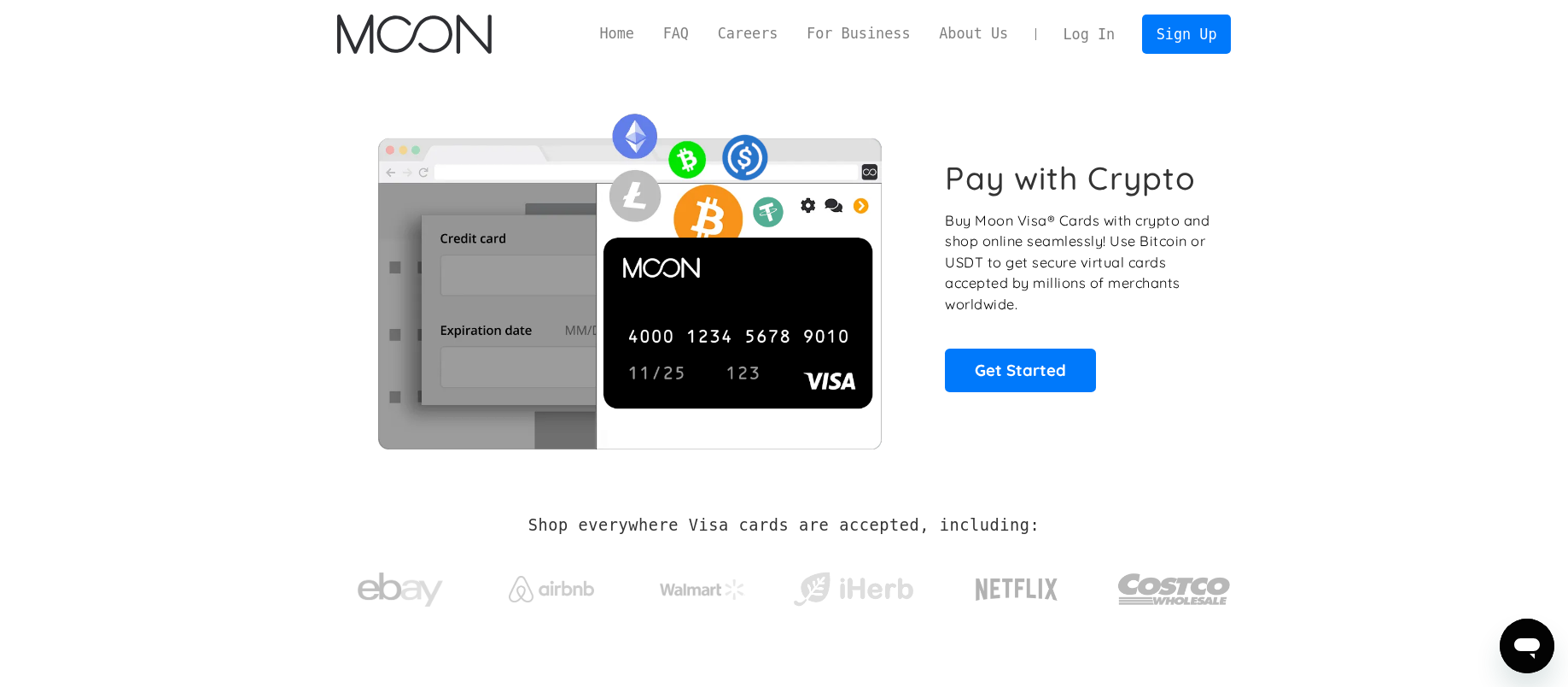
click at [1072, 41] on link "Log In" at bounding box center [1089, 34] width 80 height 38
click at [1089, 38] on link "Log In" at bounding box center [1089, 34] width 80 height 38
